Goal: Navigation & Orientation: Find specific page/section

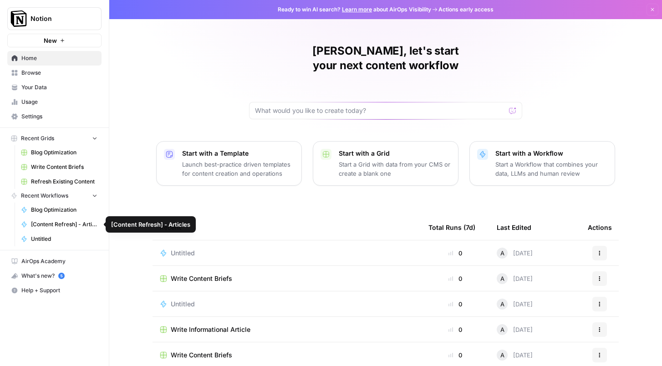
click at [52, 214] on link "Blog Optimization" at bounding box center [59, 210] width 85 height 15
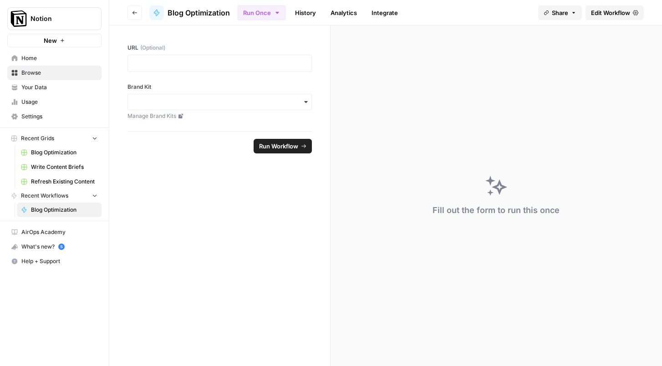
click at [52, 213] on span "Blog Optimization" at bounding box center [64, 210] width 66 height 8
click at [60, 156] on span "Blog Optimization" at bounding box center [64, 152] width 66 height 8
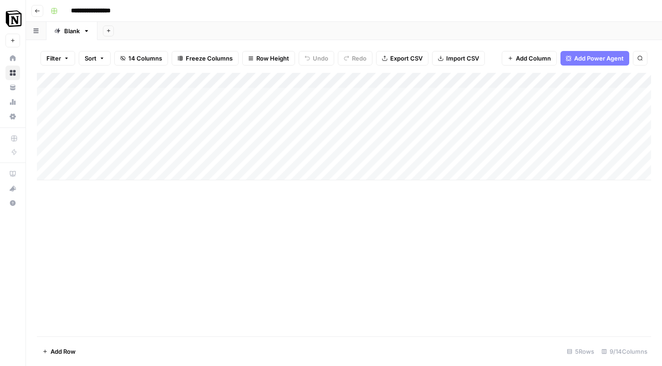
click at [40, 18] on header "**********" at bounding box center [344, 11] width 636 height 22
click at [41, 12] on button "Go back" at bounding box center [37, 11] width 12 height 12
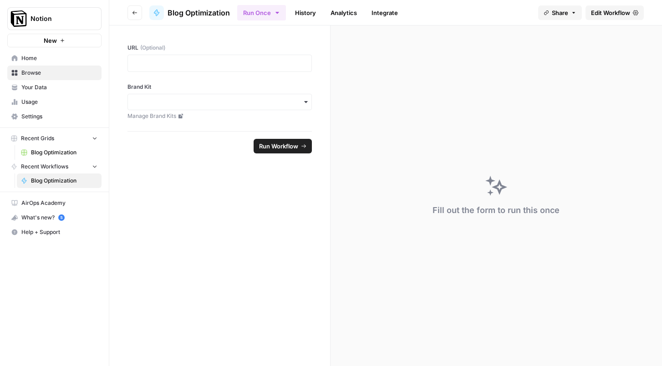
click at [69, 56] on span "Home" at bounding box center [59, 58] width 76 height 8
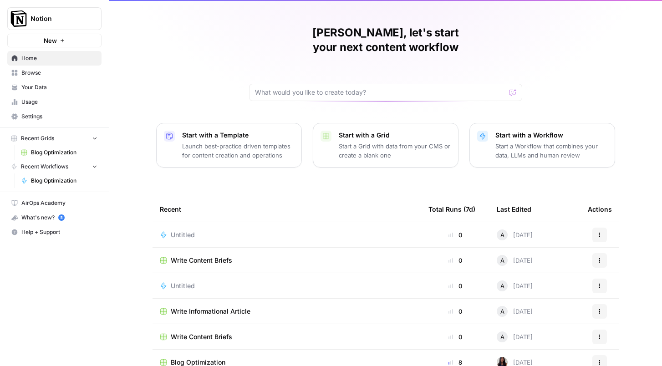
scroll to position [20, 0]
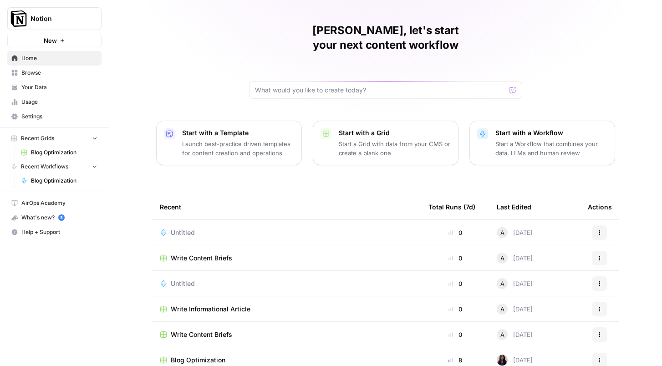
click at [336, 254] on div "Write Content Briefs" at bounding box center [287, 258] width 254 height 9
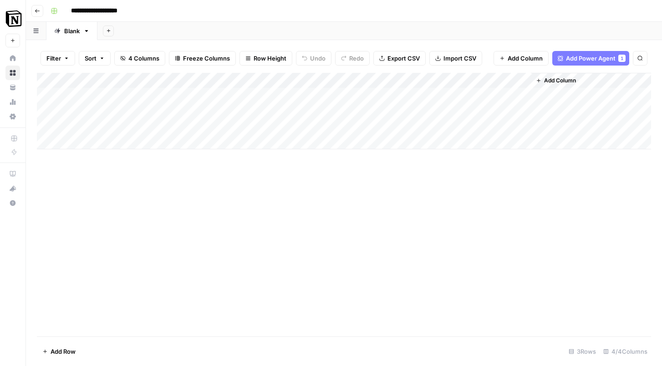
click at [45, 14] on header "**********" at bounding box center [344, 11] width 636 height 22
click at [42, 12] on button "Go back" at bounding box center [37, 11] width 12 height 12
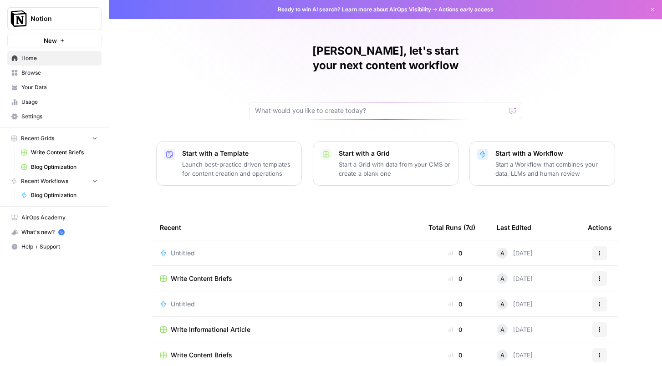
click at [247, 249] on div "Untitled" at bounding box center [287, 253] width 254 height 9
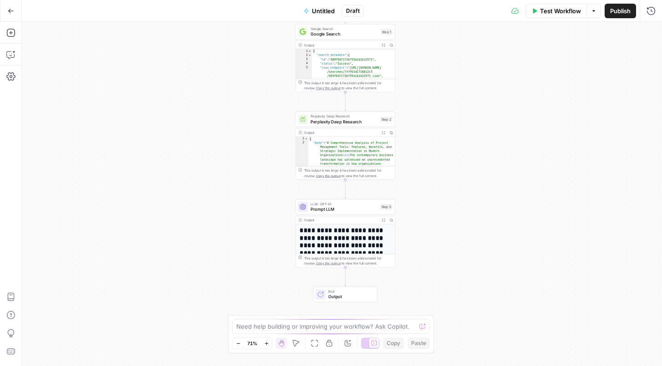
click at [206, 99] on div "Workflow Set Inputs Inputs Google Search Google Search Step 1 Output Expand Out…" at bounding box center [342, 194] width 640 height 344
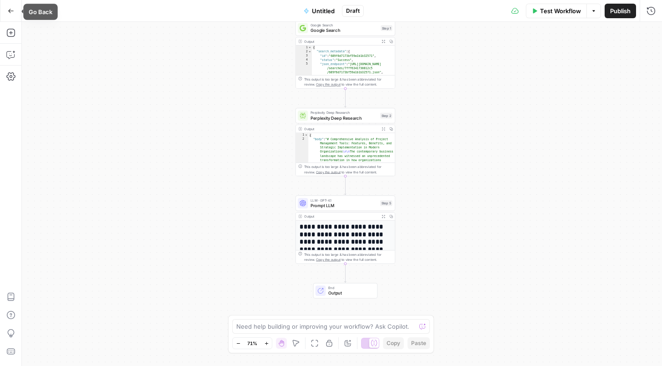
click at [14, 11] on button "Go Back" at bounding box center [11, 11] width 16 height 16
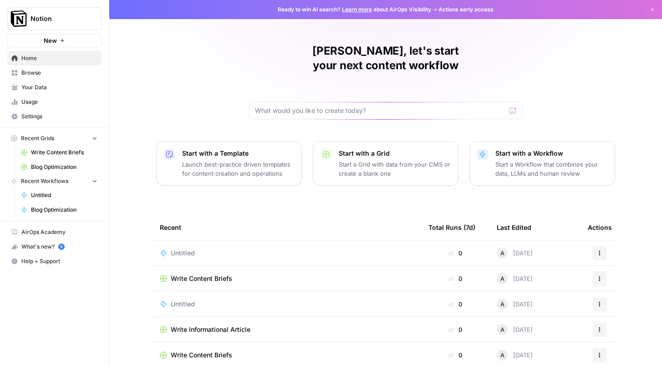
click at [56, 87] on span "Your Data" at bounding box center [59, 87] width 76 height 8
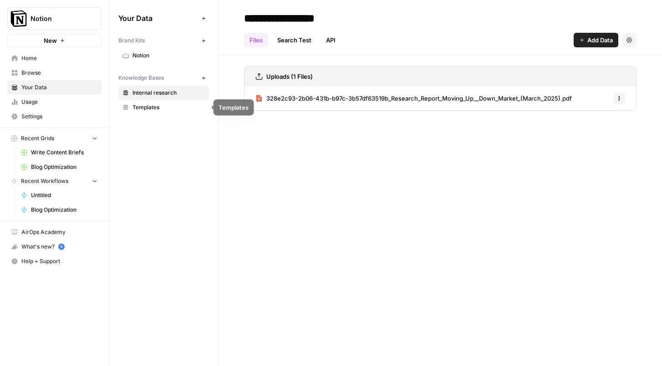
click at [194, 98] on link "Internal research" at bounding box center [163, 93] width 91 height 15
